Goal: Find specific page/section

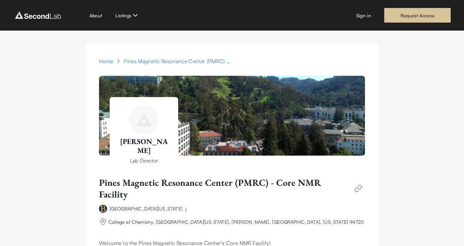
scroll to position [33, 0]
drag, startPoint x: 261, startPoint y: 183, endPoint x: 235, endPoint y: 185, distance: 25.4
click at [235, 185] on h1 "Pines Magnetic Resonance Center (PMRC) - Core NMR Facility" at bounding box center [224, 189] width 250 height 24
copy h1 "PMRC"
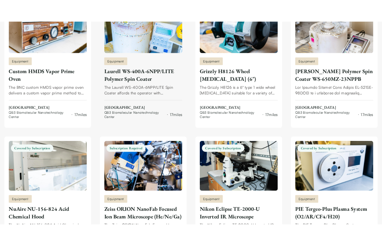
scroll to position [9696, 0]
